Goal: Task Accomplishment & Management: Manage account settings

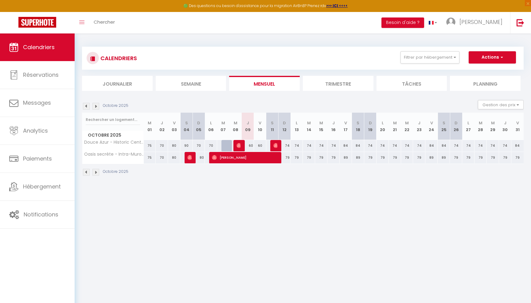
select select
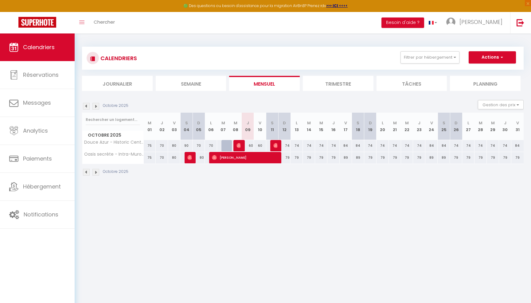
click at [239, 145] on img at bounding box center [239, 145] width 5 height 5
select select "OK"
select select "0"
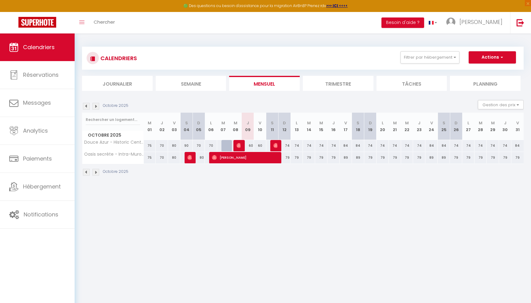
select select "1"
select select
select select "16800"
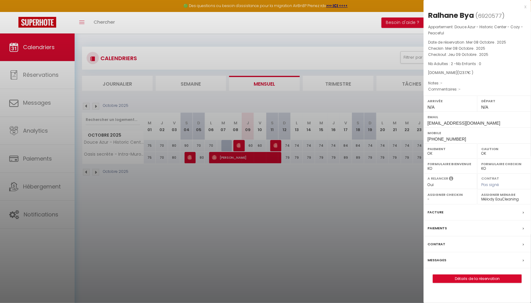
click at [452, 276] on link "Détails de la réservation" at bounding box center [477, 279] width 89 height 8
select select
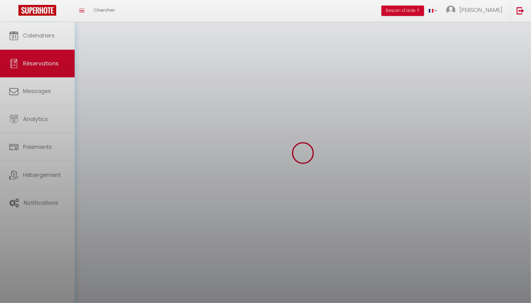
select select
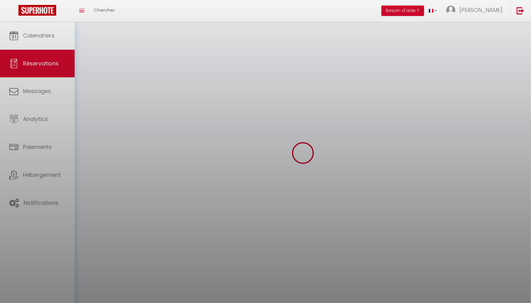
select select
checkbox input "false"
select select
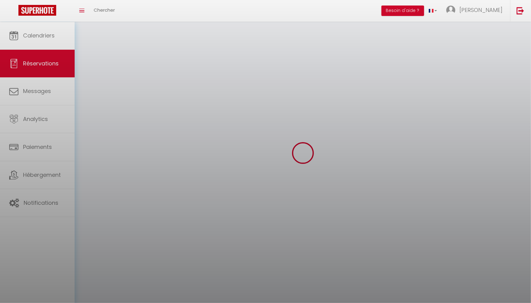
select select
checkbox input "false"
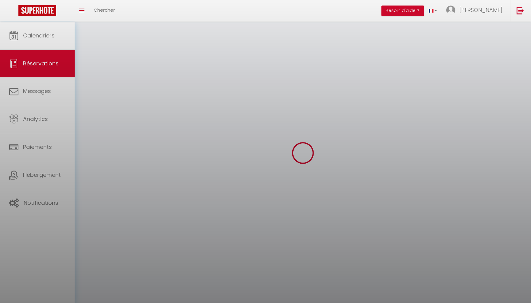
select select
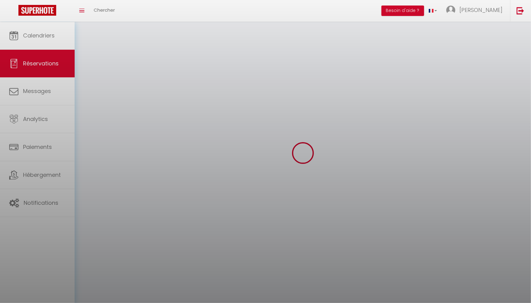
checkbox input "false"
select select
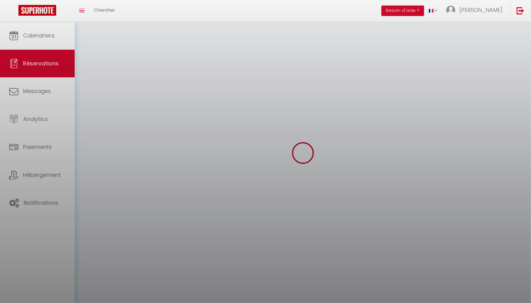
select select
checkbox input "false"
select select
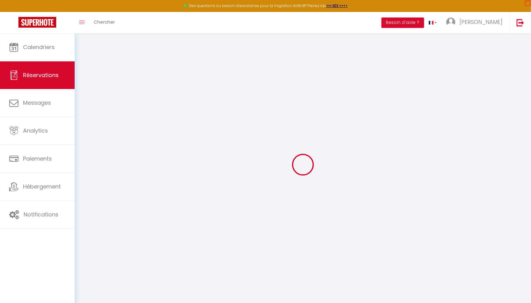
type input "Ralhane"
type input "Bya"
type input "[EMAIL_ADDRESS][DOMAIN_NAME]"
type input "[PHONE_NUMBER]"
select select
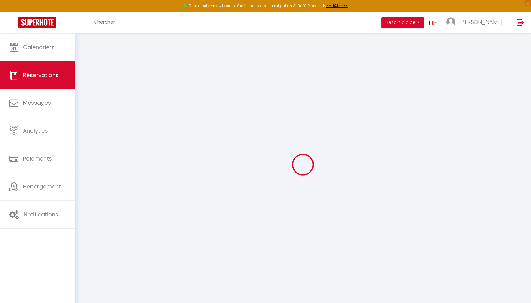
type input "22.189999999999998"
select select "77170"
select select "1"
select select
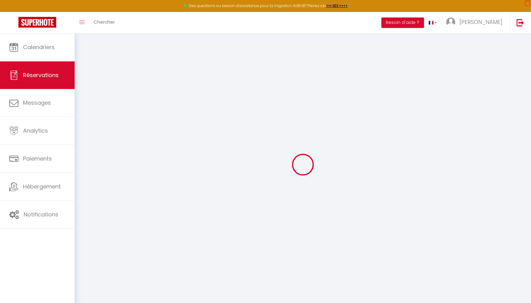
type input "2"
select select "12"
select select
type input "70.3"
checkbox input "false"
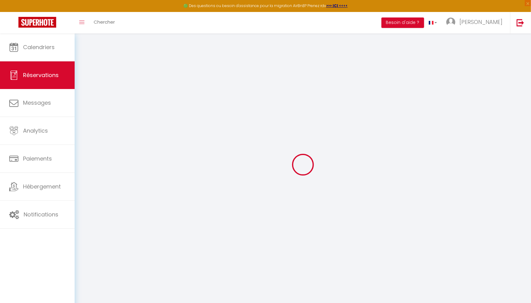
type input "0"
select select "1"
type input "0"
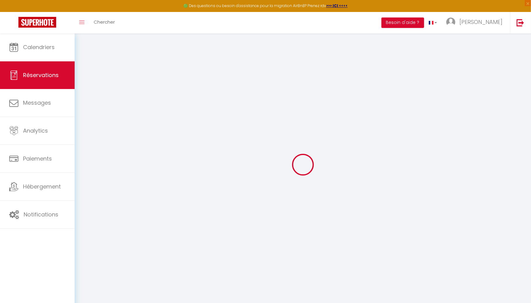
select select
select select "15"
checkbox input "false"
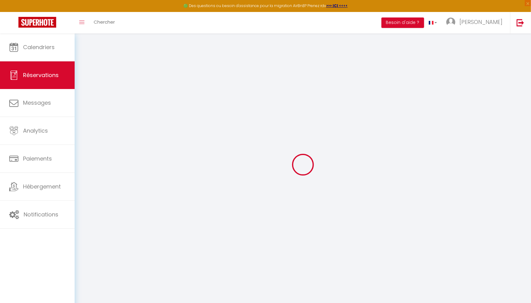
select select
checkbox input "false"
select select
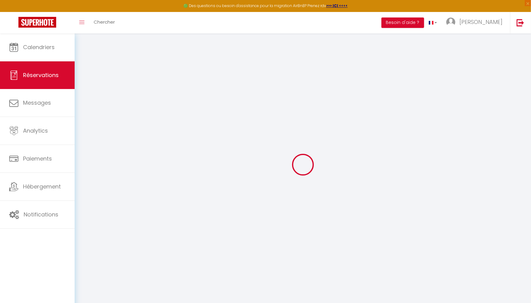
select select
checkbox input "false"
select select
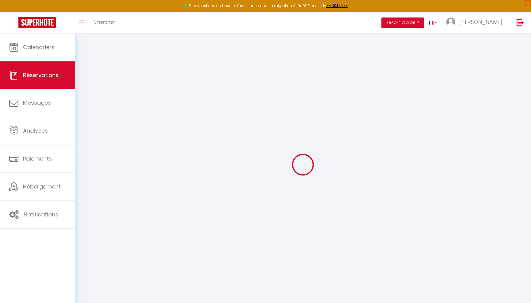
select select
checkbox input "false"
select select
type input "49"
type input "3.87"
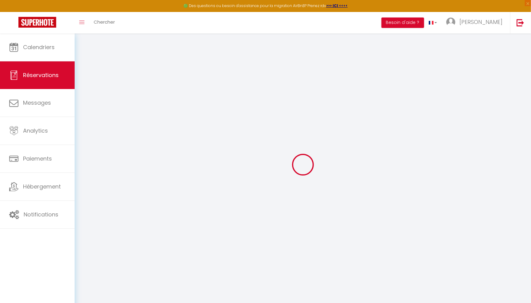
select select
checkbox input "false"
select select
checkbox input "false"
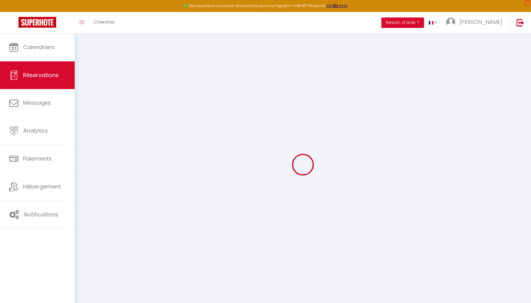
select select
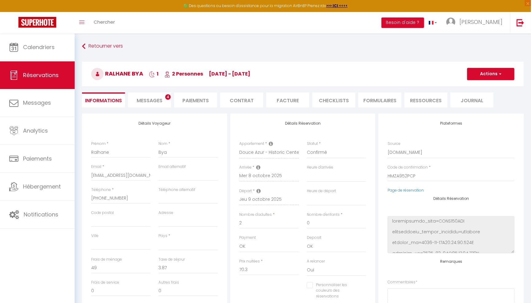
click at [163, 101] on li "Messages 4" at bounding box center [149, 100] width 43 height 15
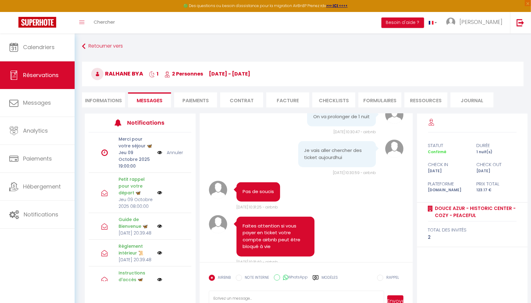
scroll to position [1926, 0]
click at [202, 105] on li "Paiements" at bounding box center [195, 100] width 43 height 15
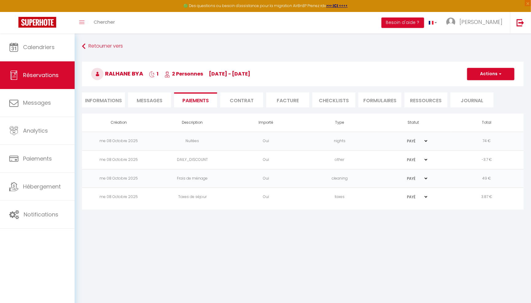
click at [242, 101] on li "Contrat" at bounding box center [241, 100] width 43 height 15
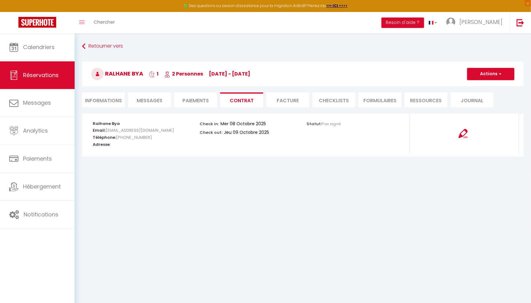
click at [289, 102] on li "Facture" at bounding box center [287, 100] width 43 height 15
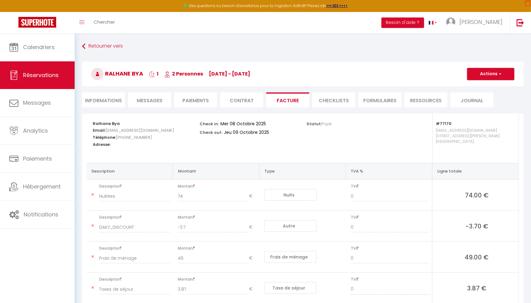
click at [334, 106] on li "CHECKLISTS" at bounding box center [334, 100] width 43 height 15
select select
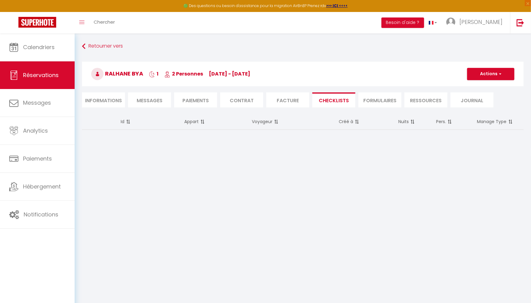
click at [374, 97] on li "FORMULAIRES" at bounding box center [380, 100] width 43 height 15
select select
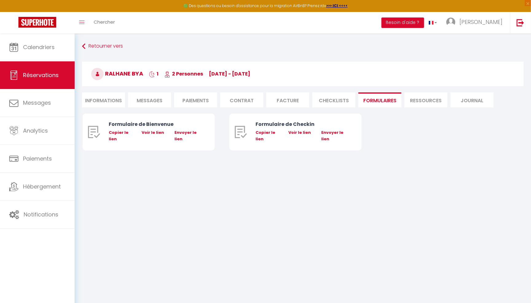
click at [425, 97] on li "Ressources" at bounding box center [426, 100] width 43 height 15
select select
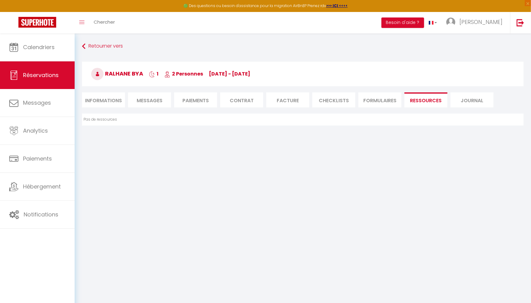
click at [470, 94] on li "Journal" at bounding box center [472, 100] width 43 height 15
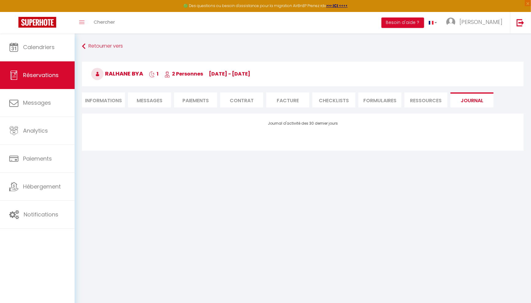
select select
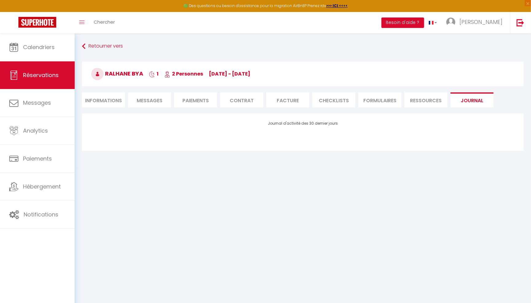
select select
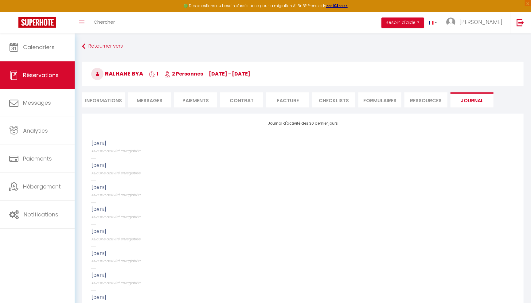
click at [112, 105] on li "Informations" at bounding box center [103, 100] width 43 height 15
select select
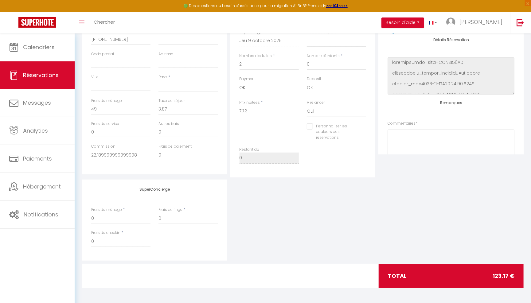
scroll to position [159, 0]
select select
checkbox input "false"
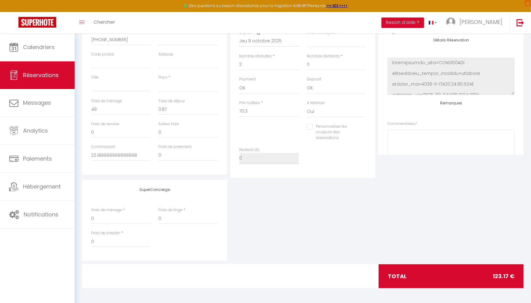
select select
checkbox input "false"
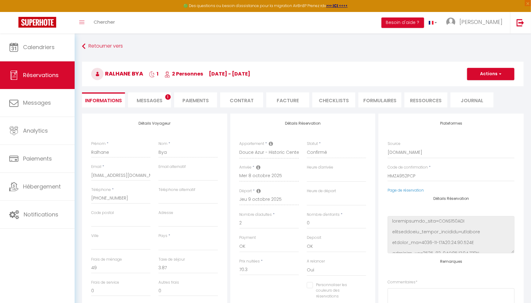
scroll to position [0, 0]
click at [158, 97] on span "Messages" at bounding box center [150, 100] width 26 height 7
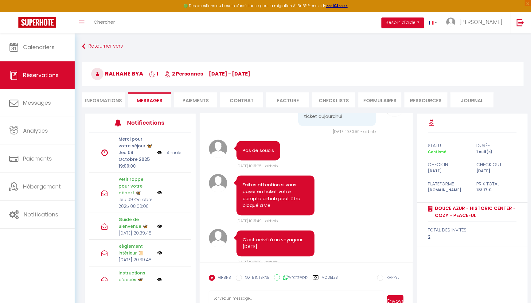
scroll to position [1967, 0]
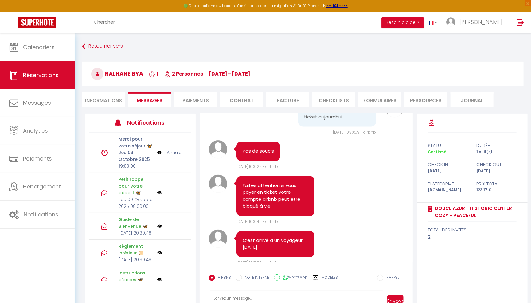
click at [295, 98] on li "Facture" at bounding box center [287, 100] width 43 height 15
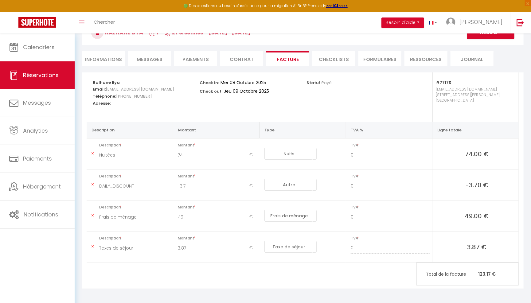
scroll to position [41, 0]
